Goal: Information Seeking & Learning: Learn about a topic

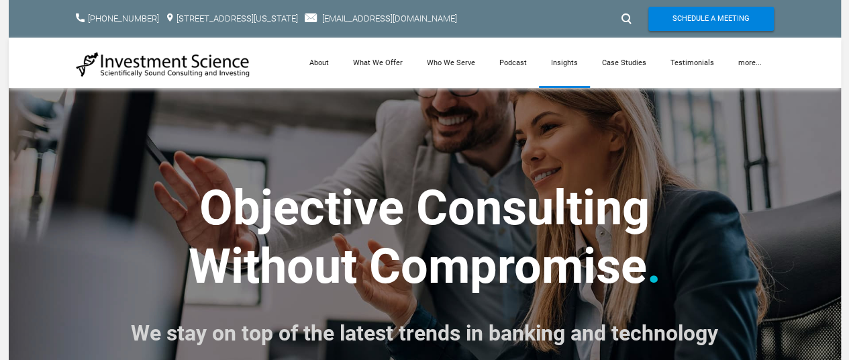
click at [583, 64] on link "Insights" at bounding box center [564, 63] width 51 height 50
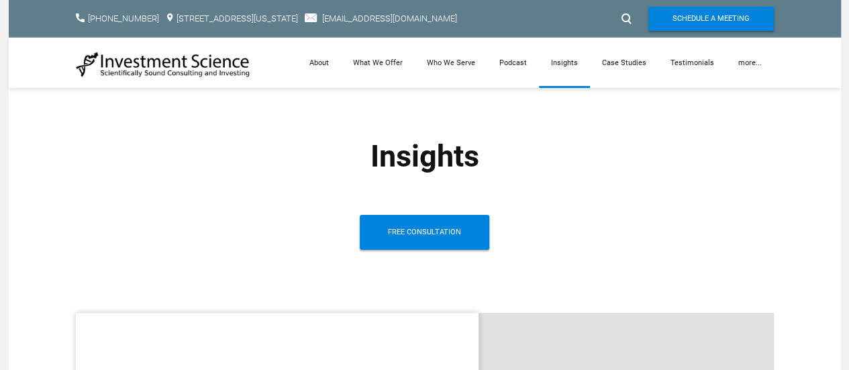
click at [626, 19] on div at bounding box center [625, 18] width 20 height 21
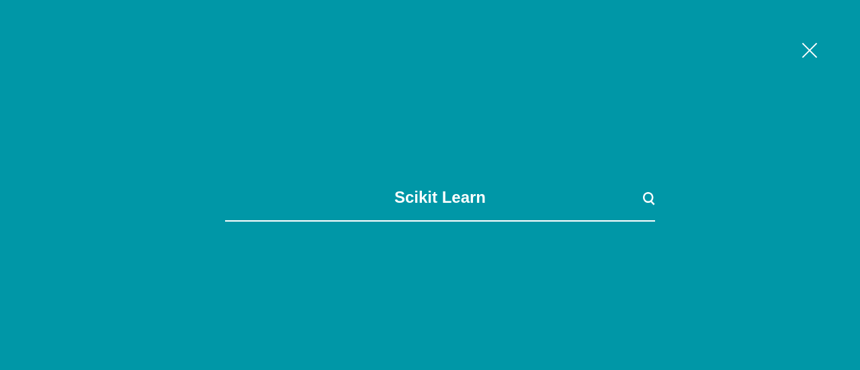
type input "scikit learn"
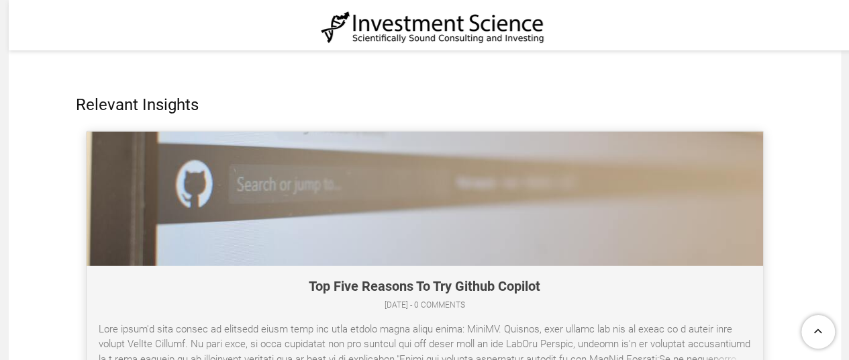
scroll to position [4432, 0]
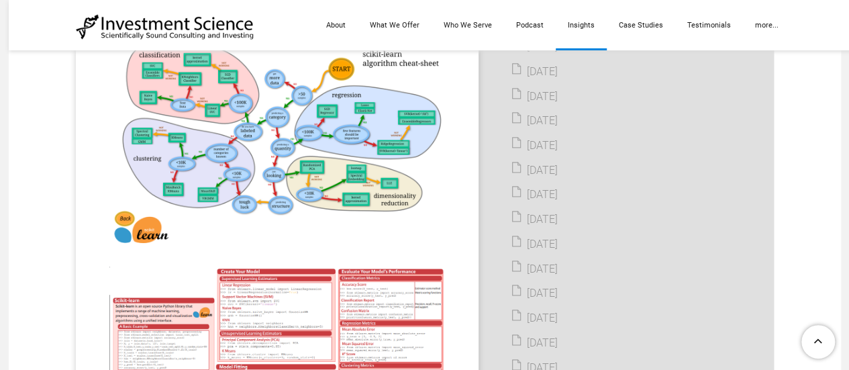
scroll to position [806, 0]
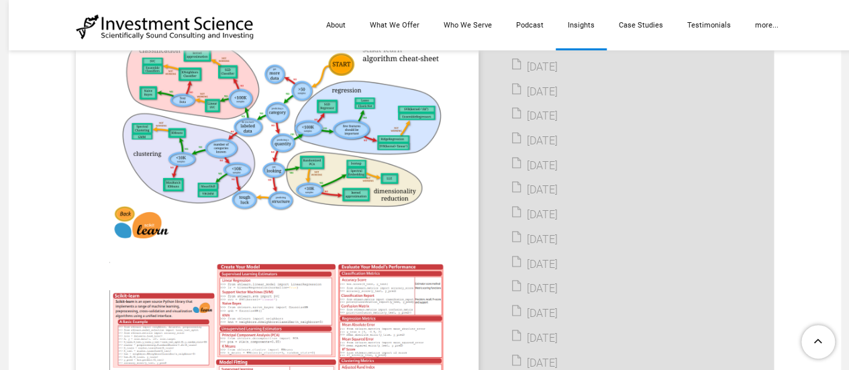
click at [304, 160] on img at bounding box center [277, 138] width 336 height 210
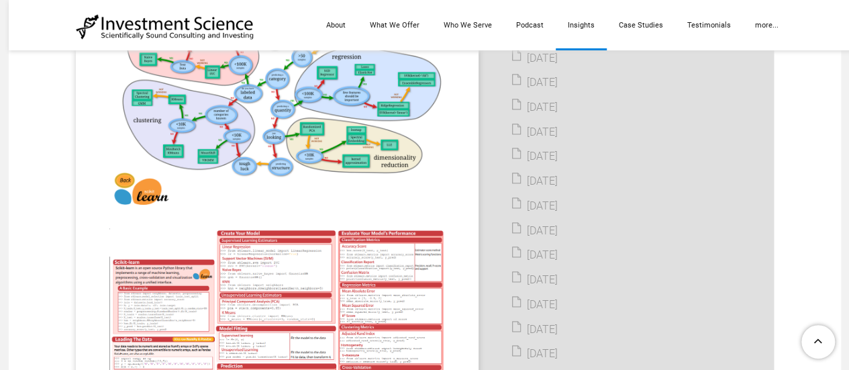
scroll to position [739, 0]
